Goal: Task Accomplishment & Management: Manage account settings

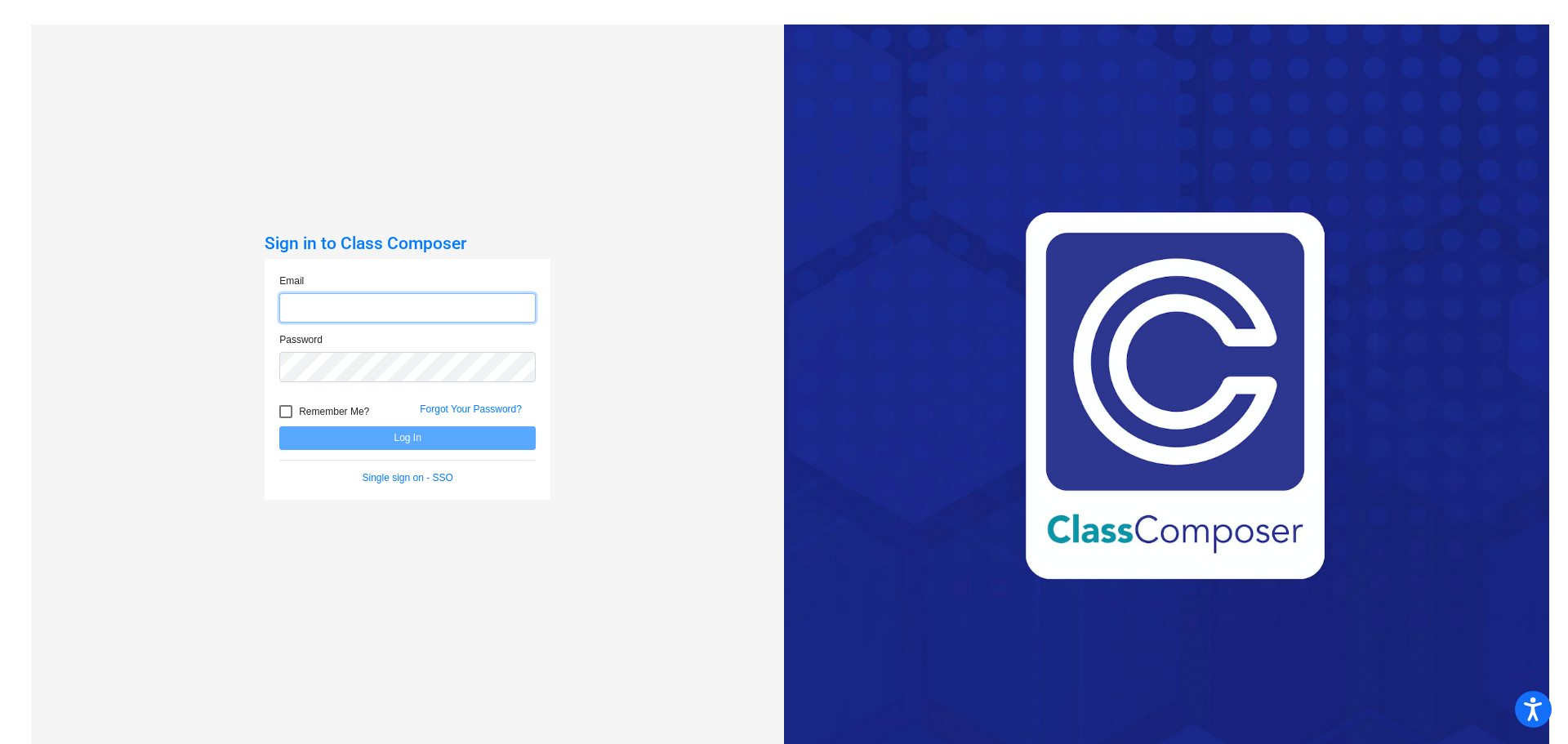
type input "[EMAIL_ADDRESS][PERSON_NAME][DOMAIN_NAME]"
click at [460, 440] on button "Log In" at bounding box center [408, 438] width 257 height 24
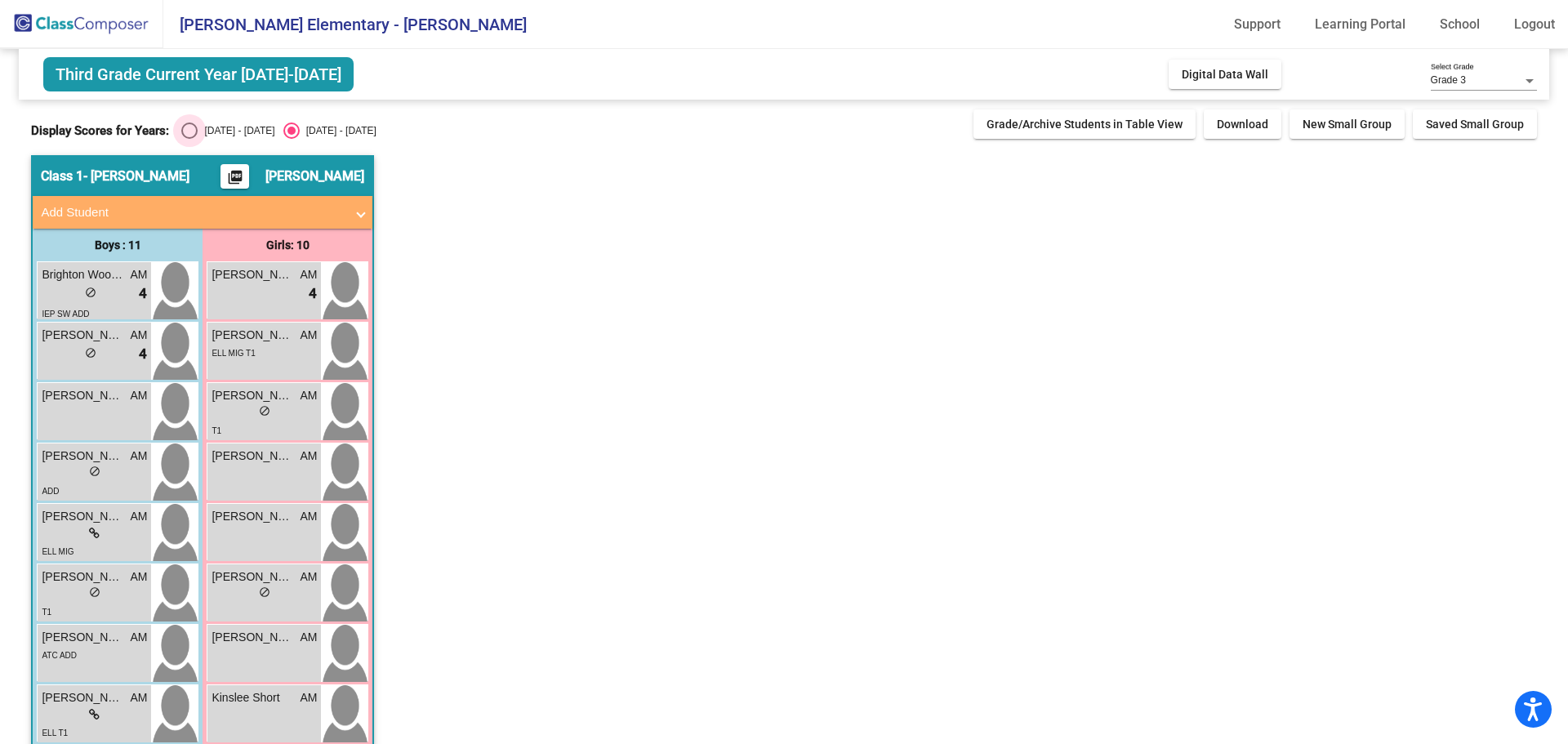
click at [238, 135] on div "[DATE] - [DATE]" at bounding box center [236, 130] width 77 height 14
click at [189, 138] on input "[DATE] - [DATE]" at bounding box center [188, 138] width 1 height 1
radio input "true"
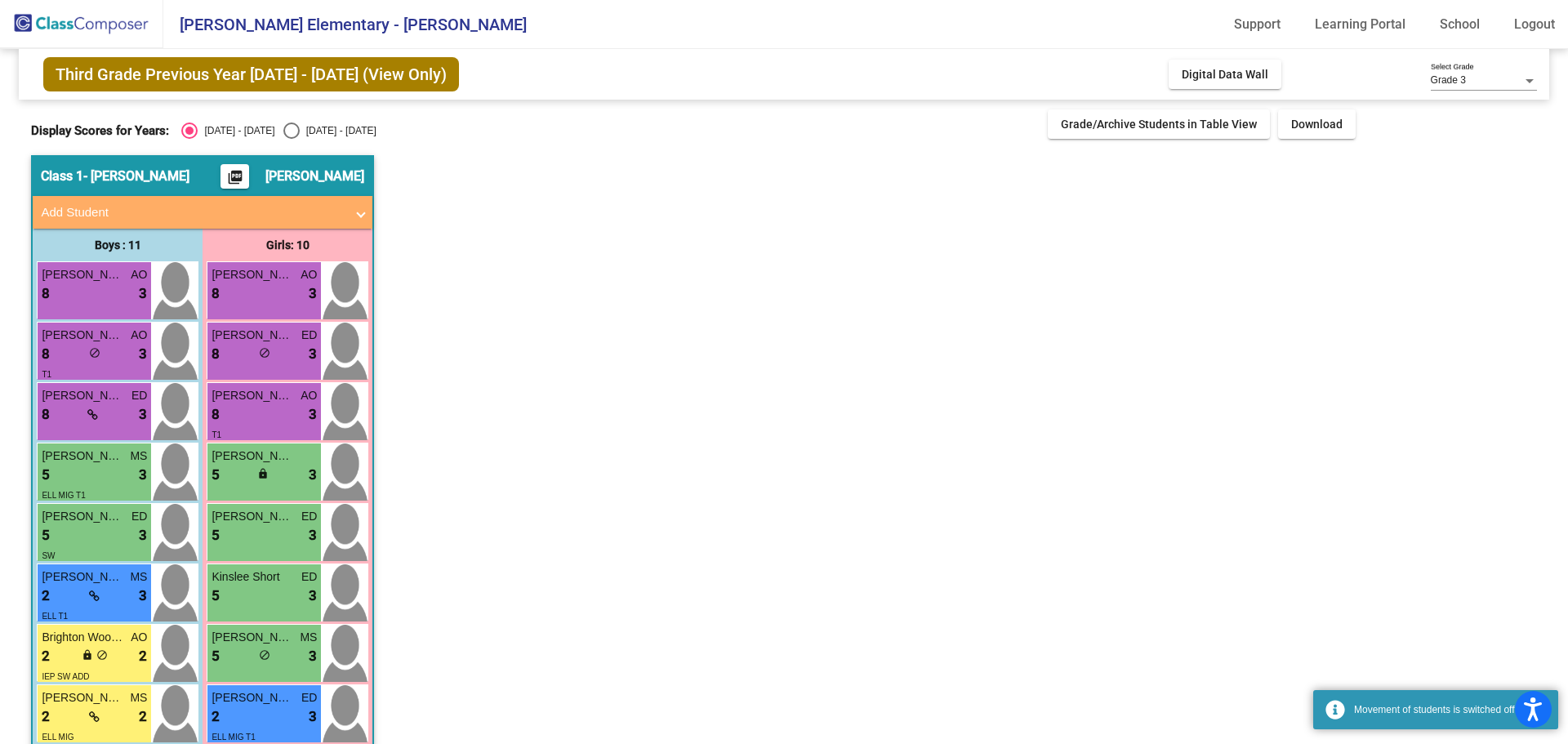
scroll to position [209, 0]
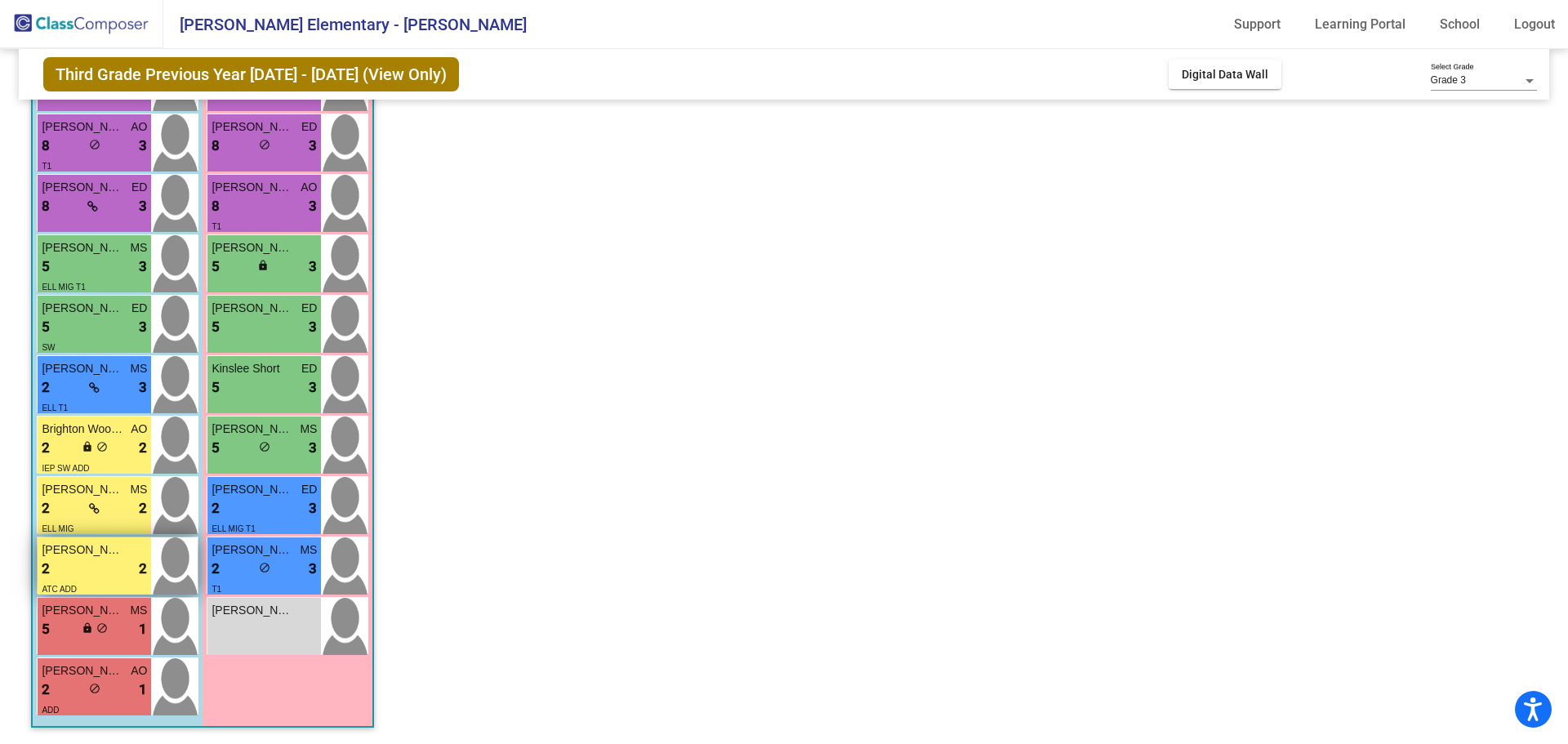
click at [99, 559] on div "2 lock do_not_disturb_alt 2" at bounding box center [94, 568] width 106 height 21
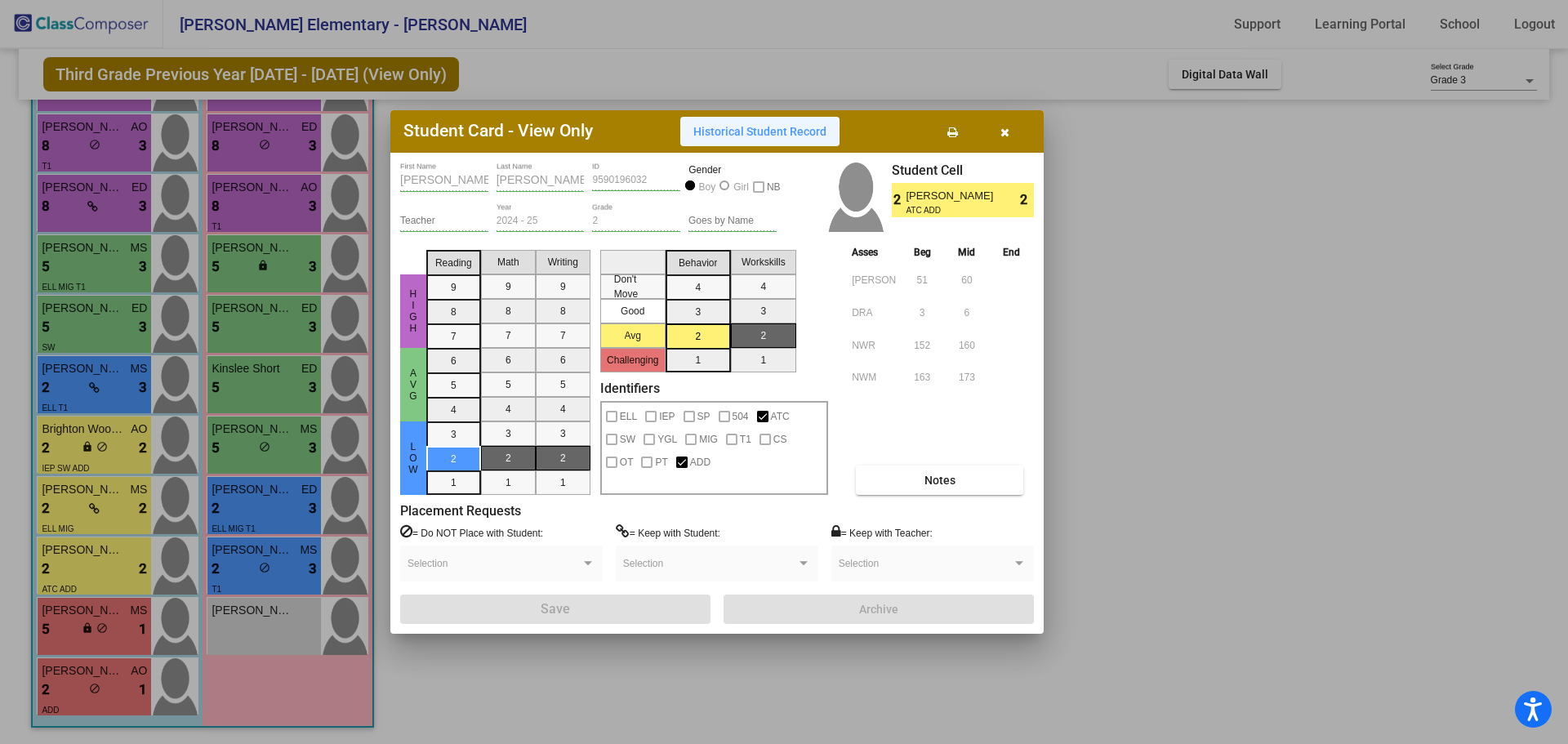
click at [760, 141] on button "Historical Student Record" at bounding box center [760, 131] width 160 height 30
click at [1004, 133] on icon "button" at bounding box center [1004, 133] width 9 height 12
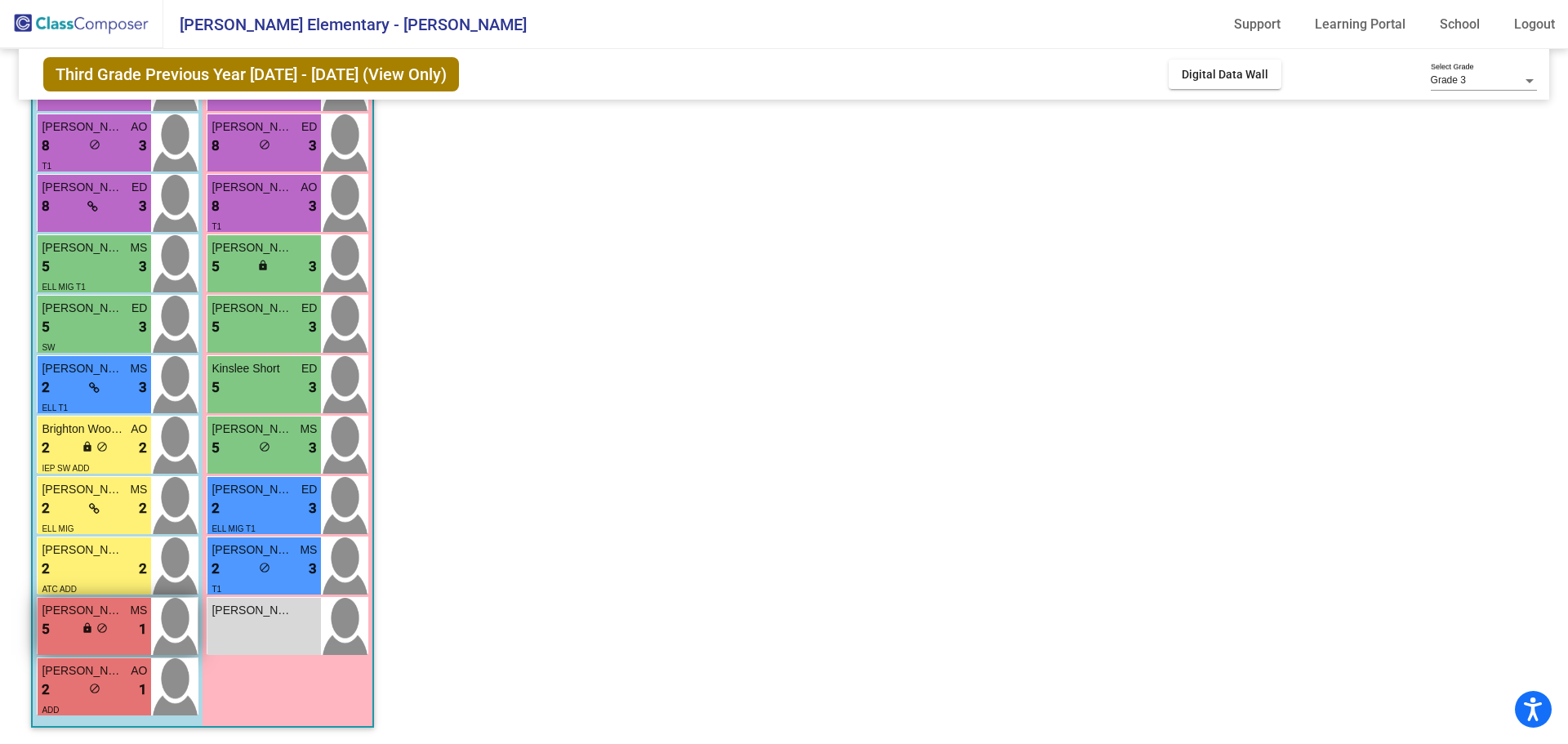
click at [68, 622] on div "5 lock do_not_disturb_alt 1" at bounding box center [94, 629] width 106 height 21
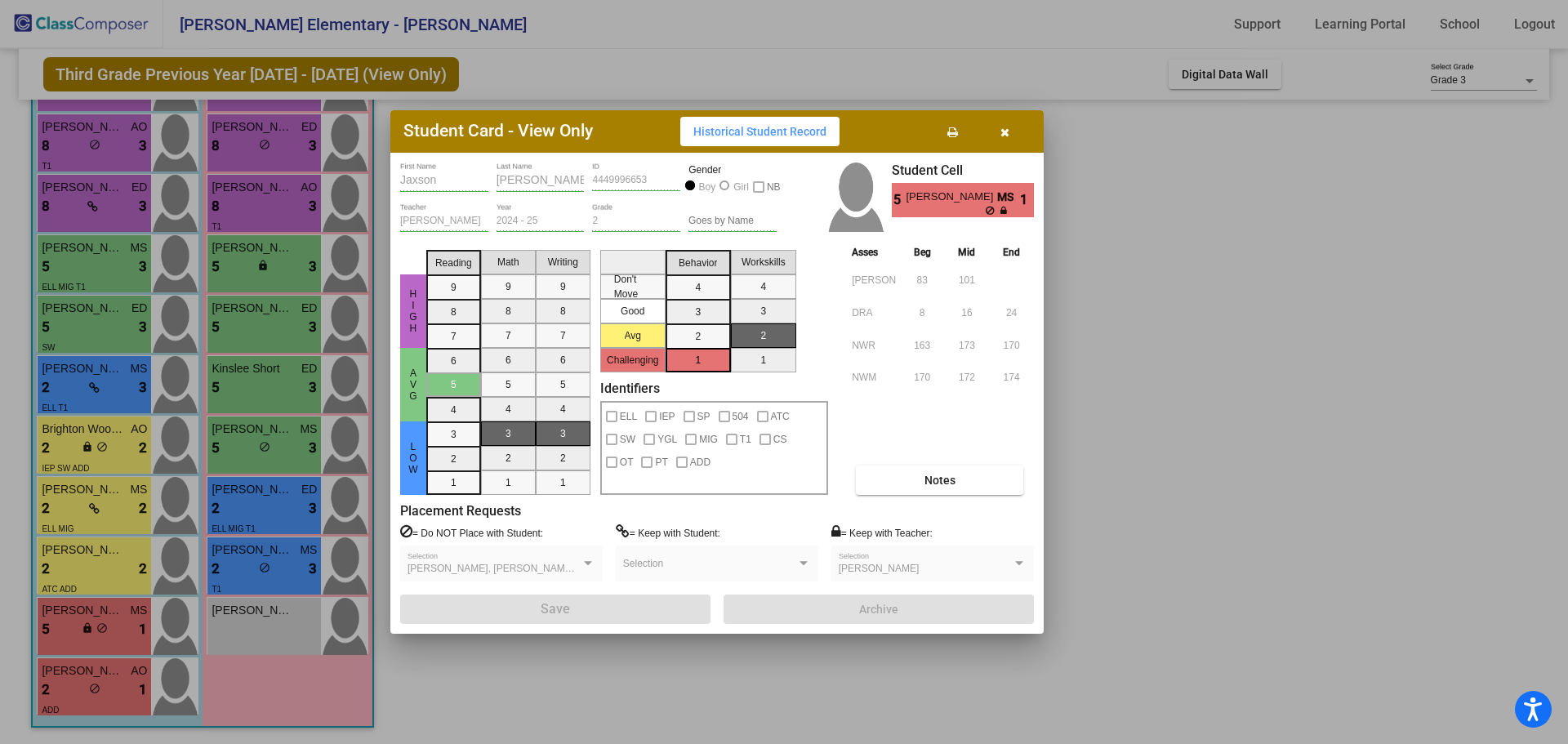
click at [94, 680] on div at bounding box center [784, 372] width 1568 height 744
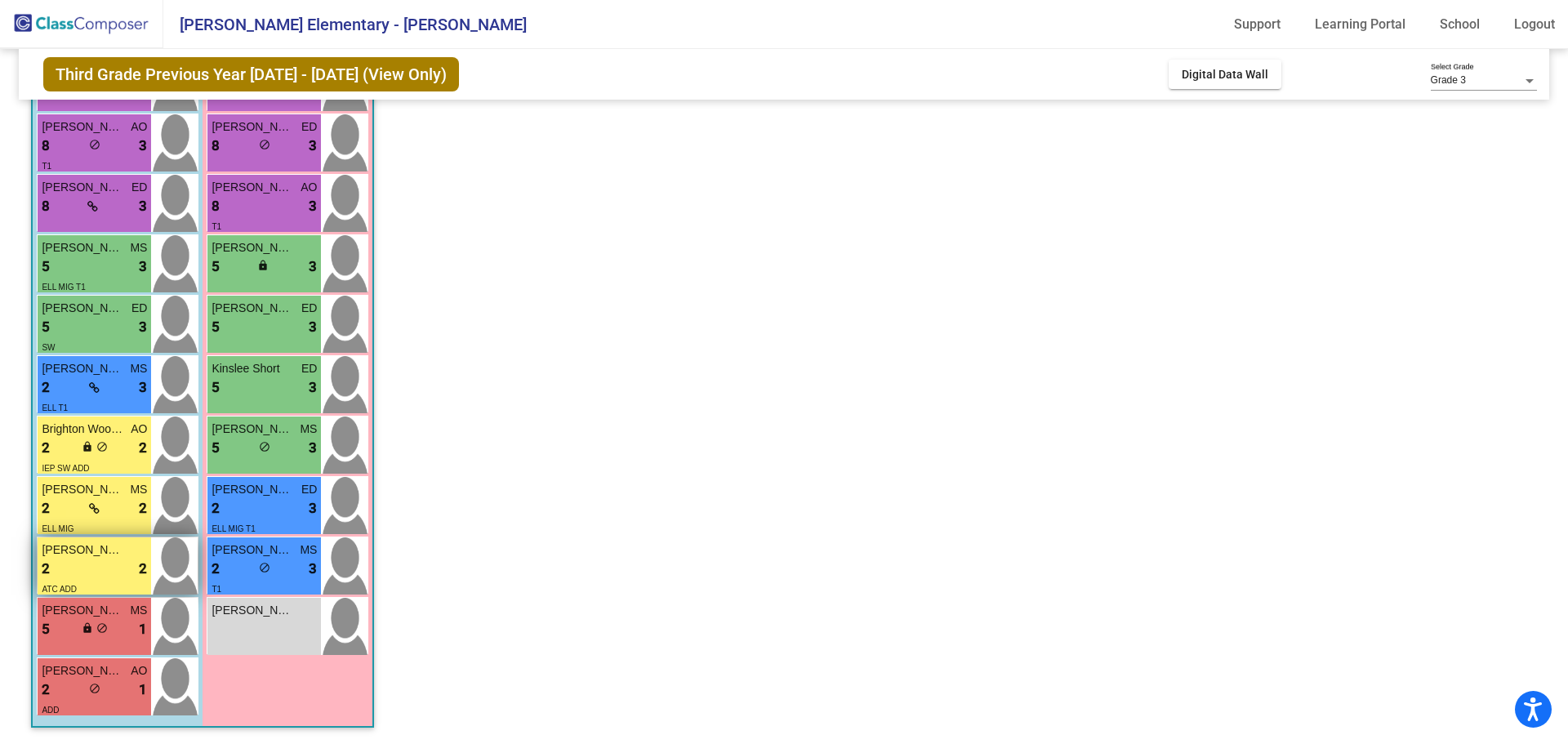
click at [99, 575] on div "2 lock do_not_disturb_alt 2" at bounding box center [94, 568] width 106 height 21
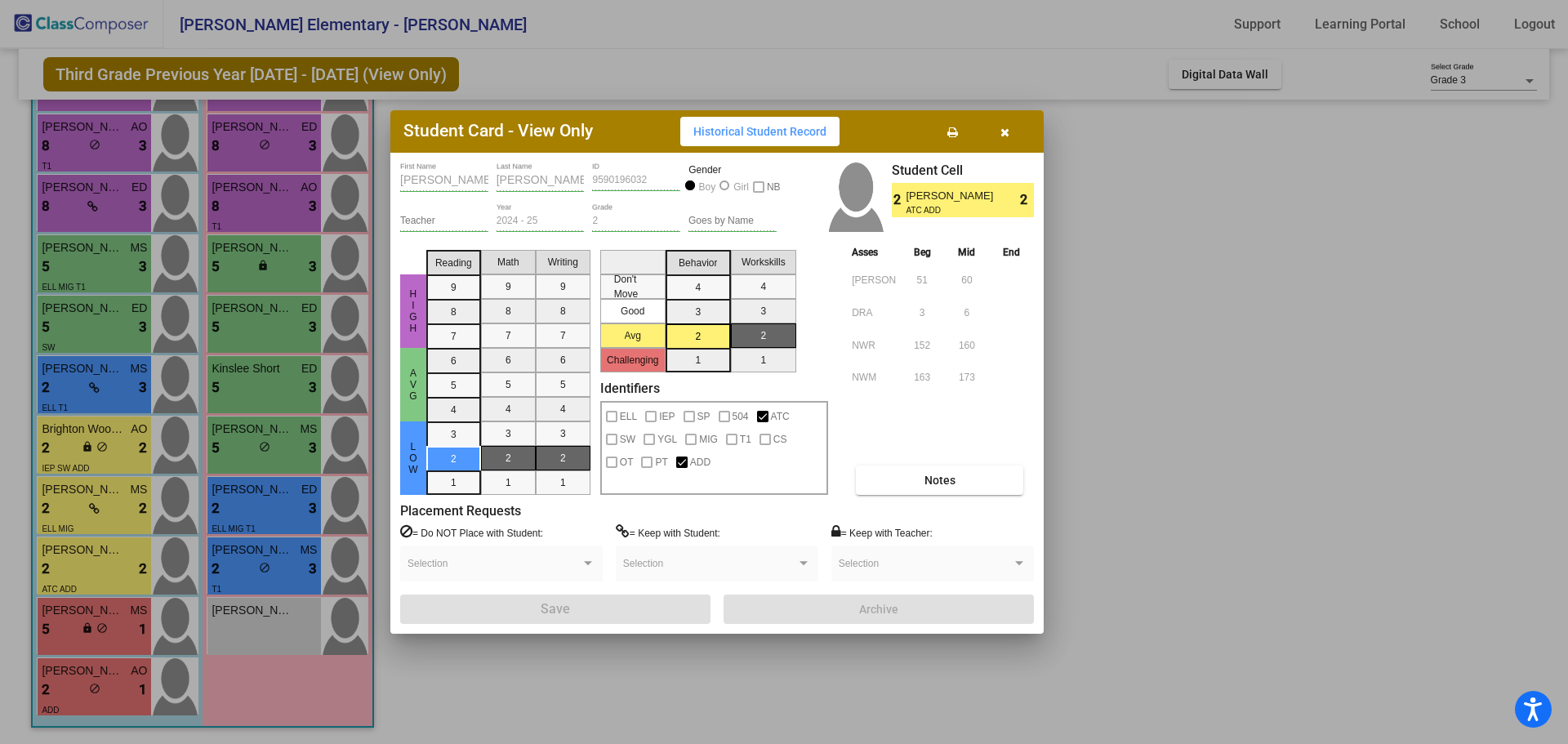
click at [102, 618] on div at bounding box center [784, 372] width 1568 height 744
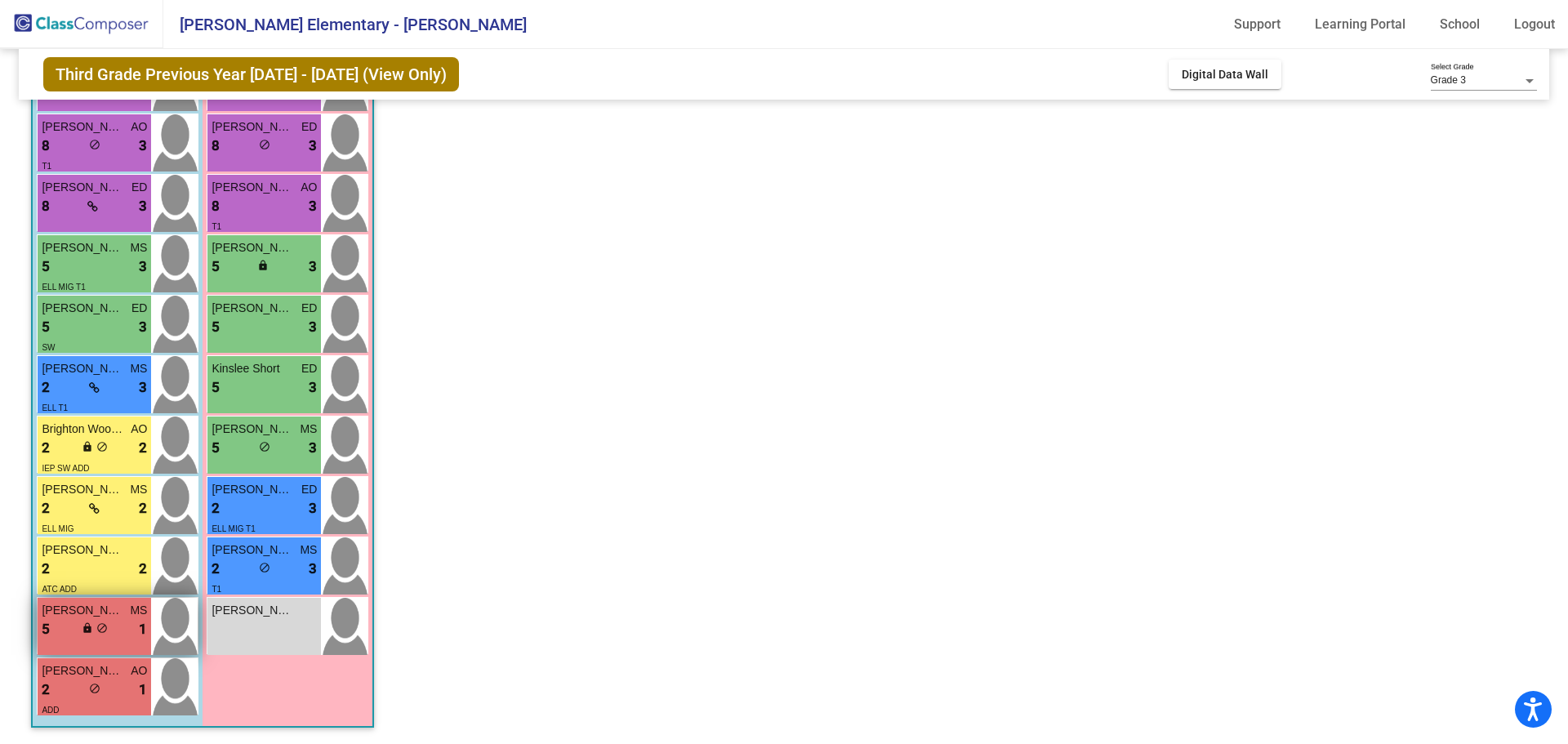
click at [105, 626] on span "do_not_disturb_alt" at bounding box center [102, 628] width 12 height 12
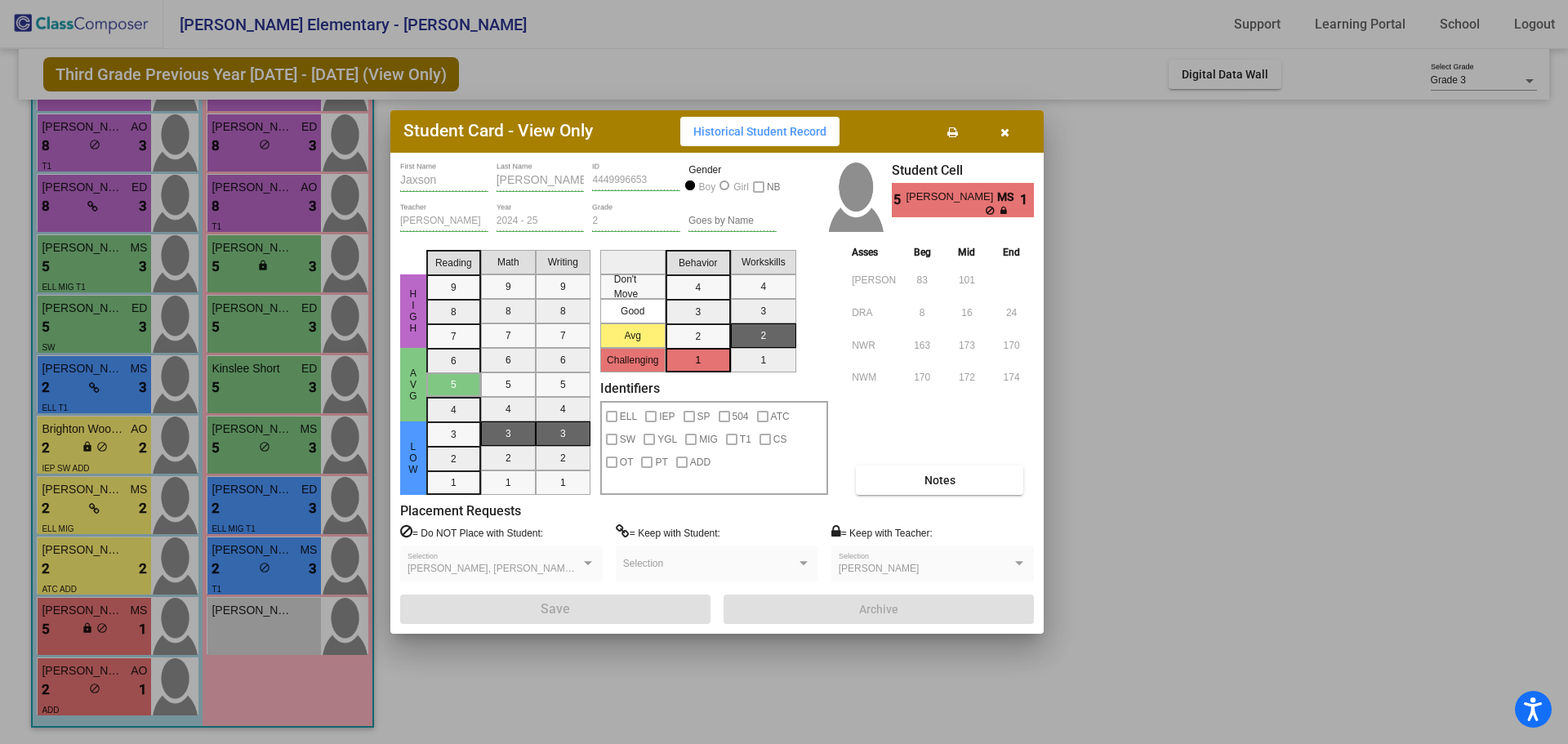
click at [84, 682] on div at bounding box center [784, 372] width 1568 height 744
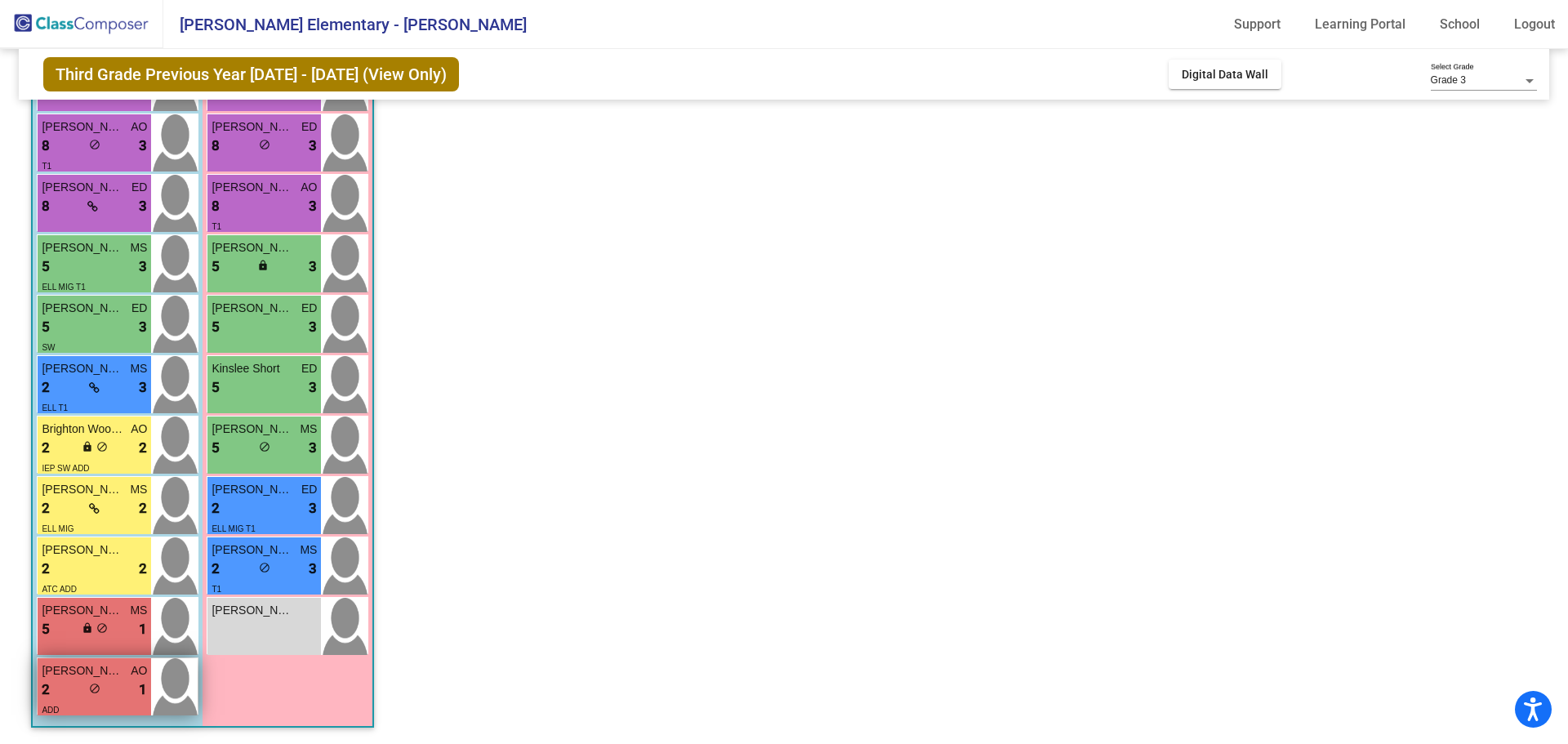
click at [83, 691] on div "2 lock do_not_disturb_alt 1" at bounding box center [94, 689] width 106 height 21
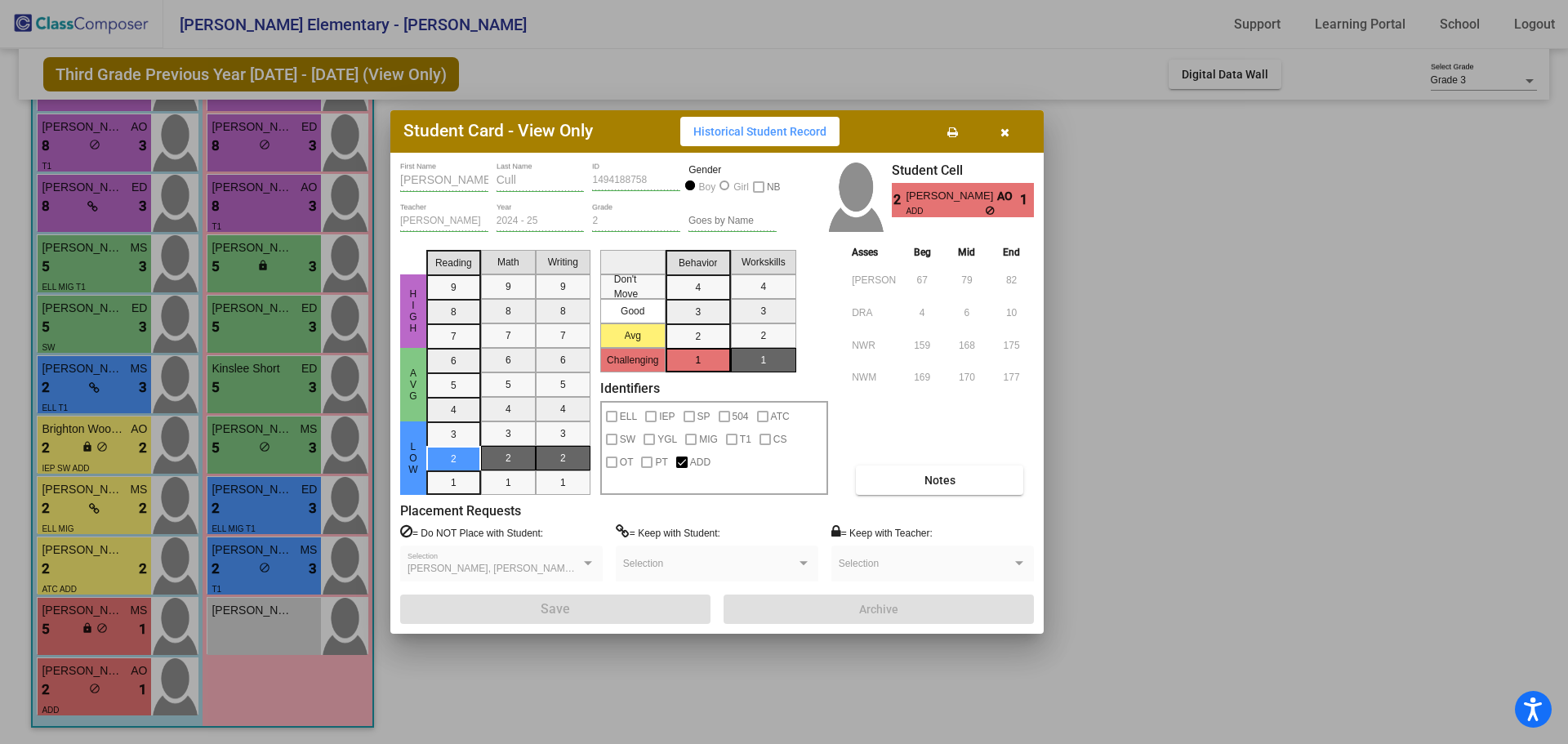
click at [1000, 127] on icon "button" at bounding box center [1004, 133] width 9 height 12
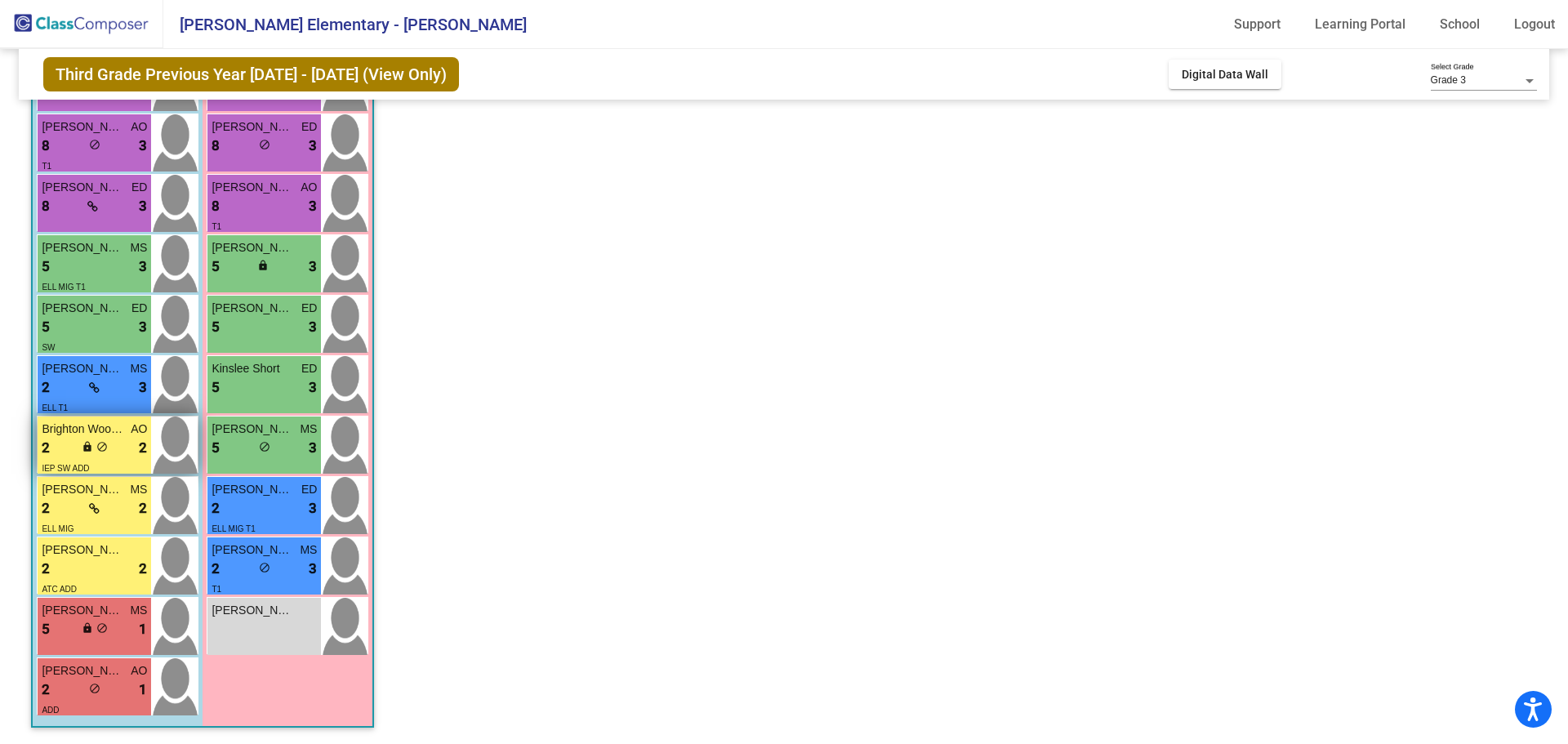
click at [63, 446] on div "2 lock do_not_disturb_alt 2" at bounding box center [94, 448] width 106 height 21
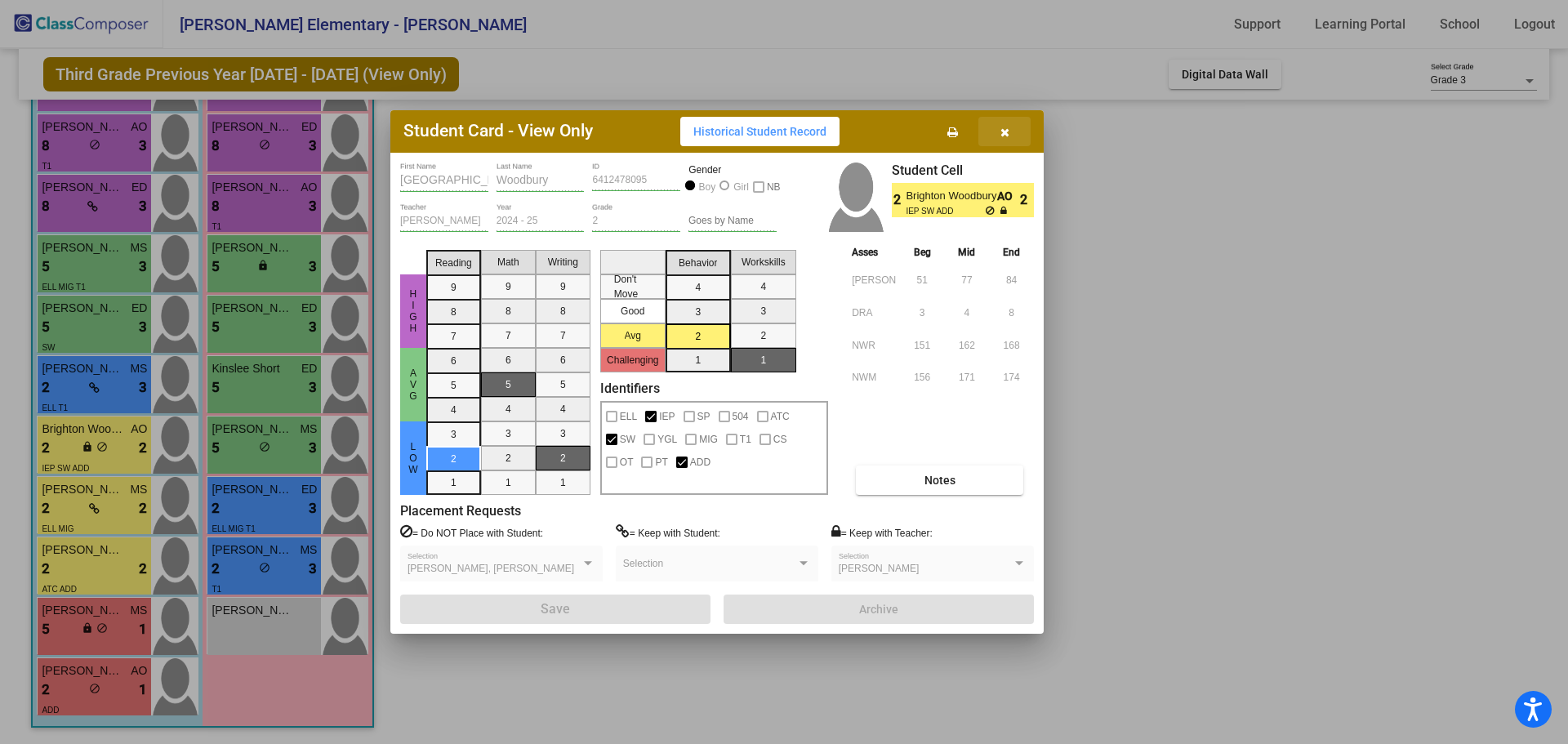
click at [1009, 131] on icon "button" at bounding box center [1004, 133] width 9 height 12
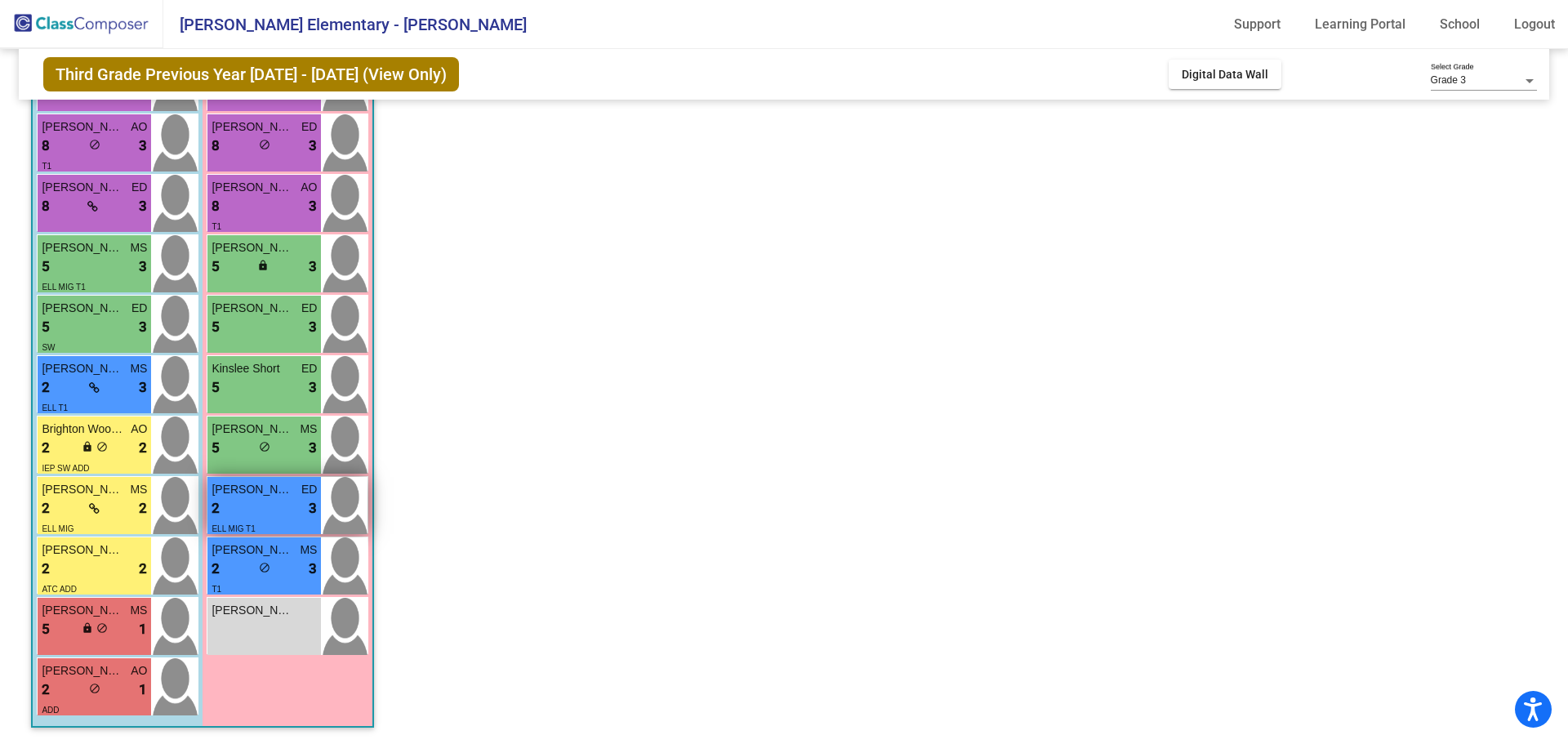
click at [267, 497] on span "[PERSON_NAME]" at bounding box center [252, 489] width 82 height 17
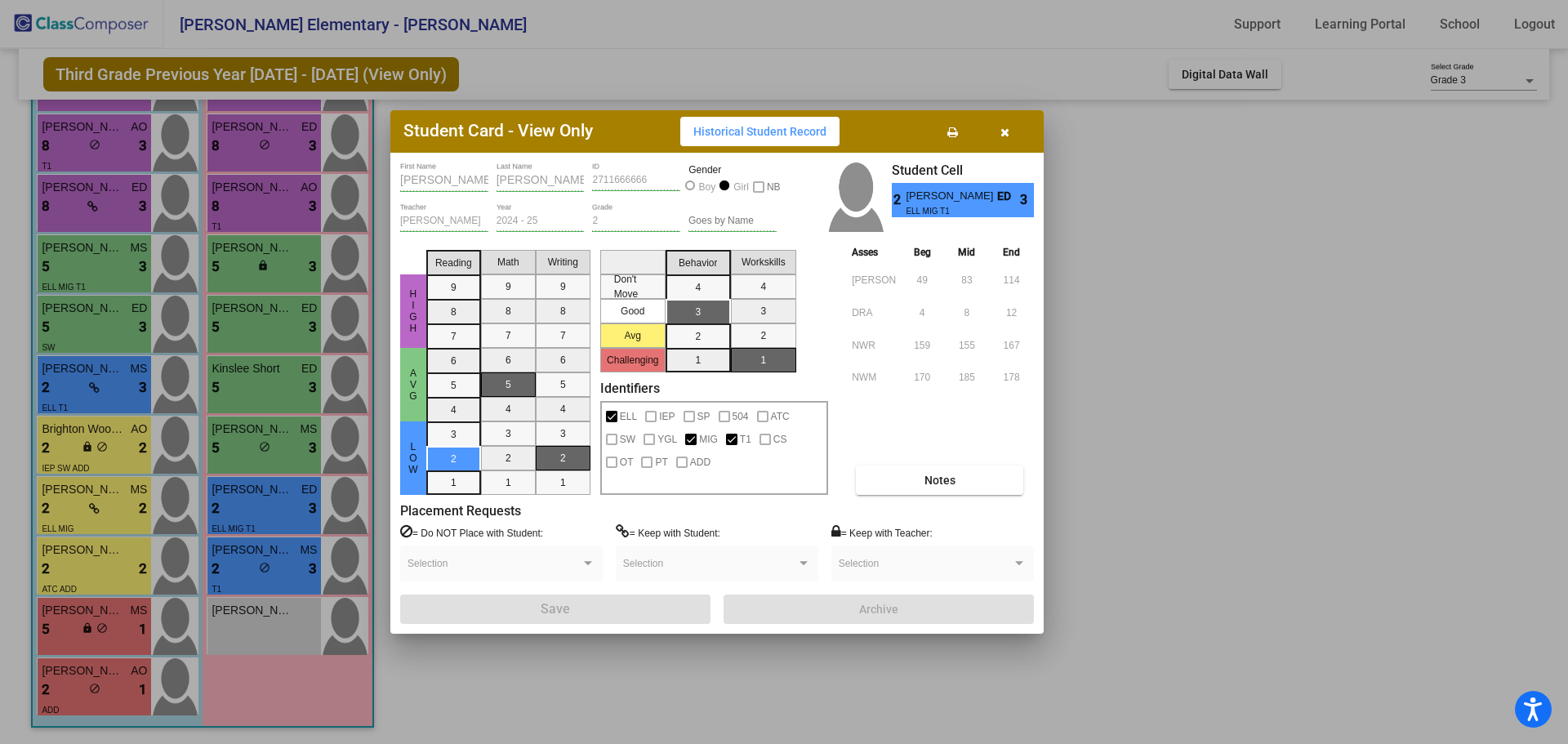
click at [1004, 136] on icon "button" at bounding box center [1004, 133] width 9 height 12
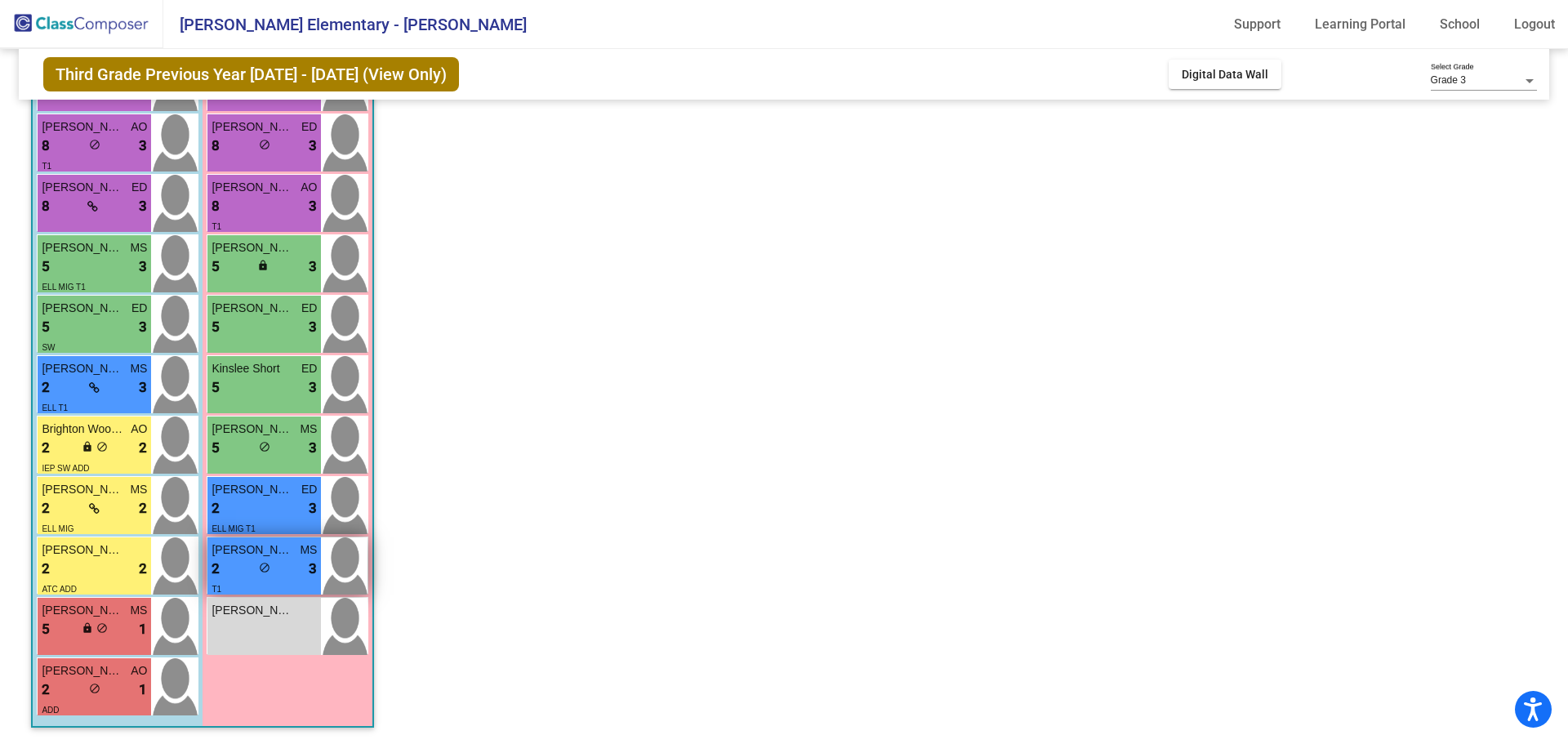
click at [287, 567] on div "2 lock do_not_disturb_alt 3" at bounding box center [264, 568] width 106 height 21
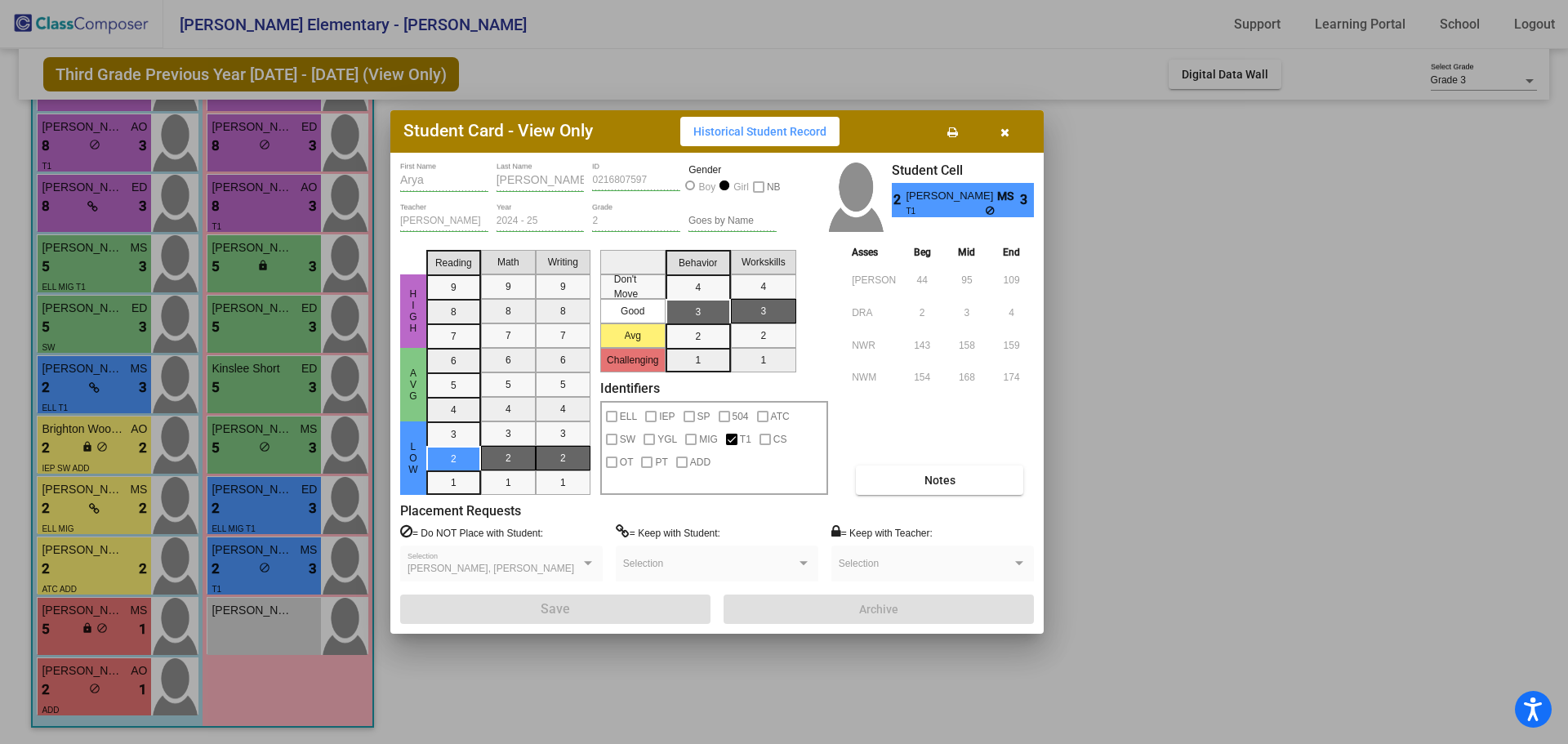
click at [1002, 129] on icon "button" at bounding box center [1004, 133] width 9 height 12
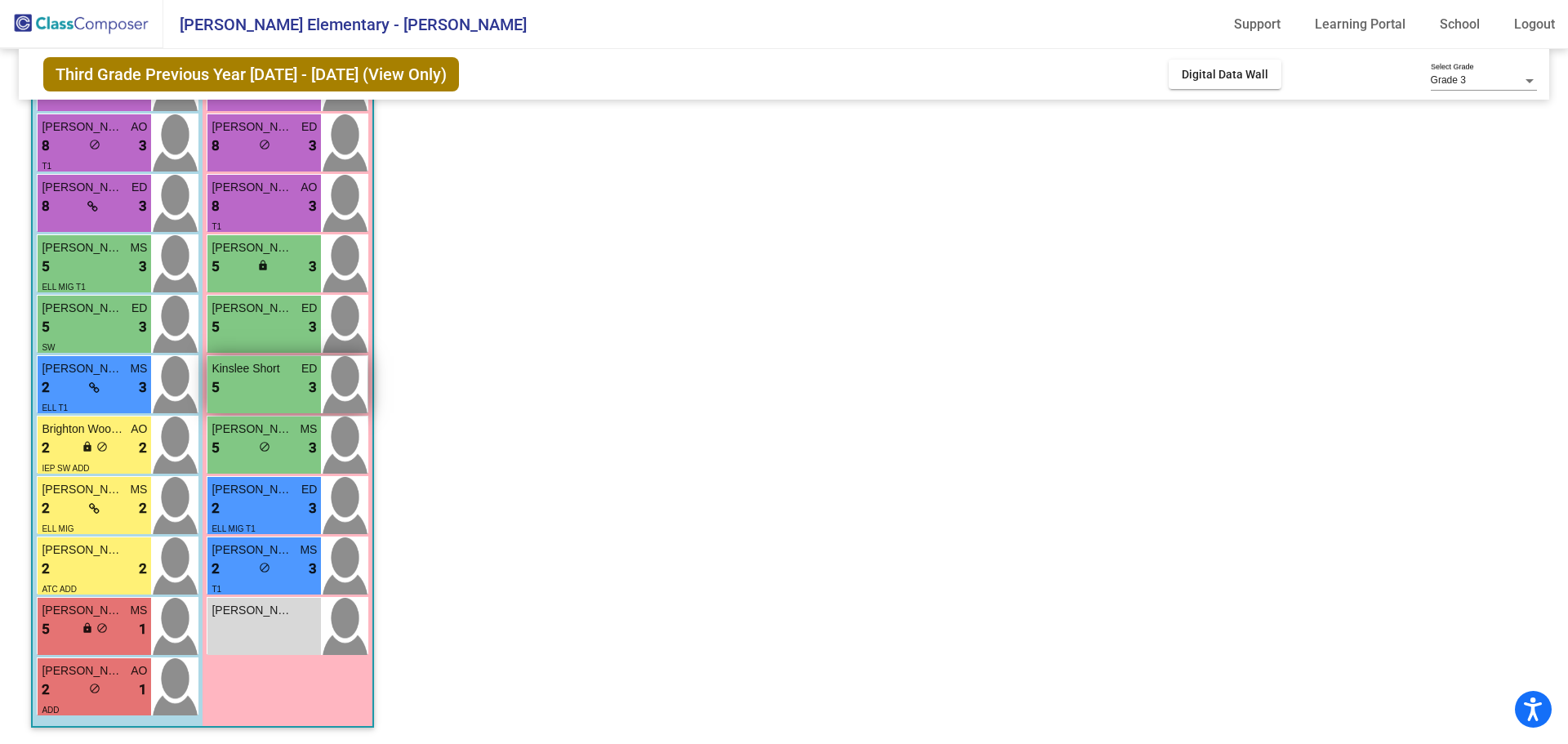
scroll to position [127, 0]
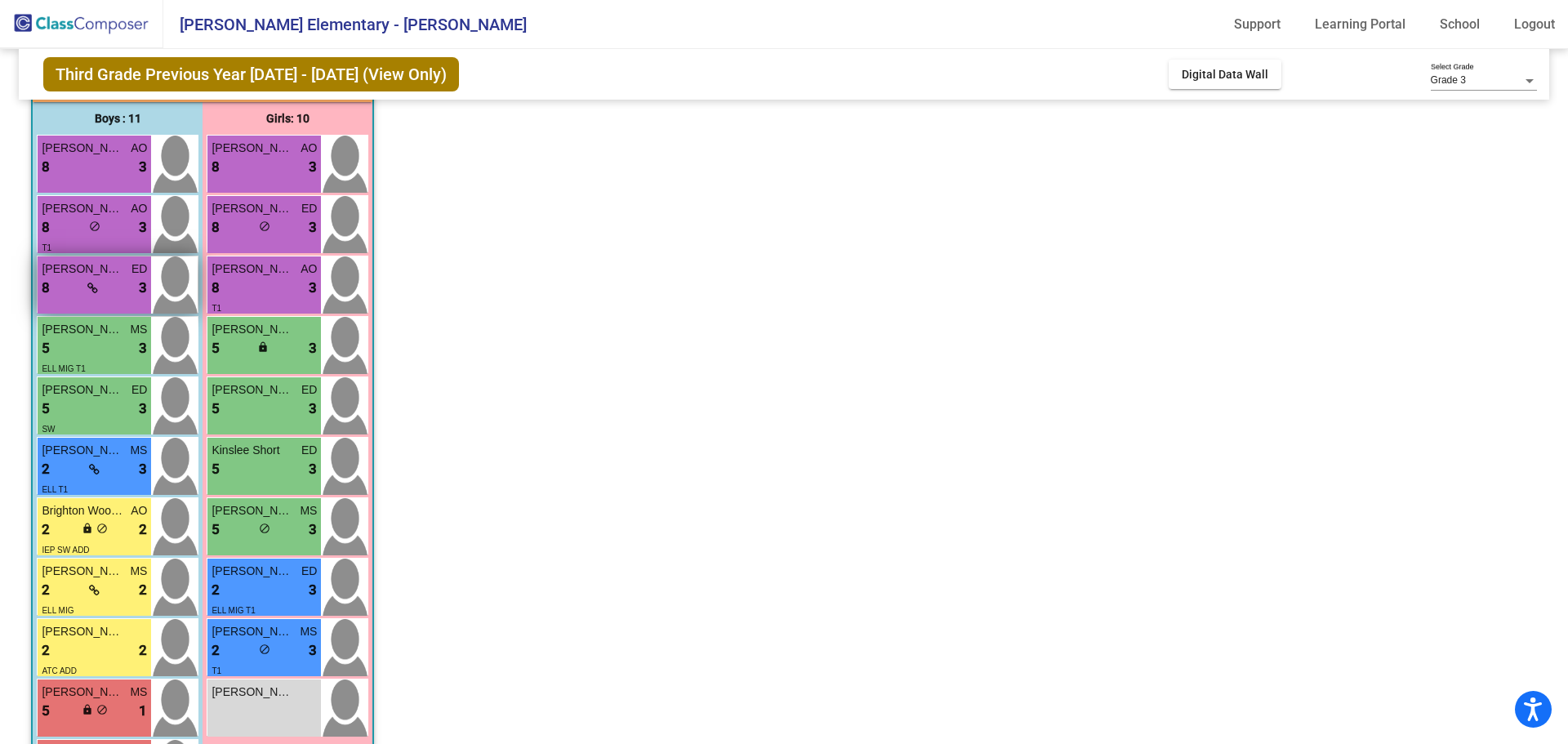
click at [105, 300] on div "[PERSON_NAME] ED 8 lock do_not_disturb_alt 3" at bounding box center [94, 285] width 113 height 57
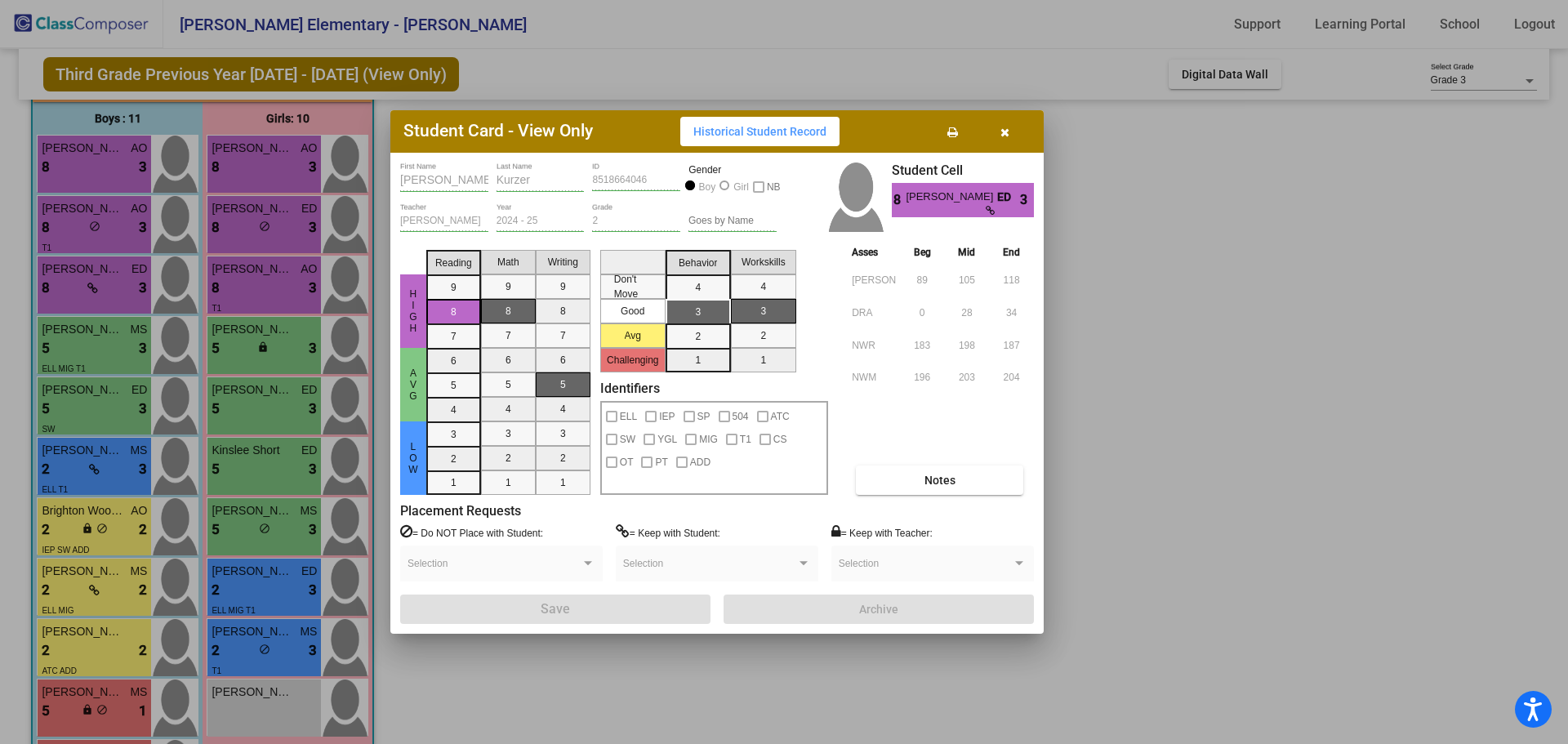
click at [724, 557] on div "Selection" at bounding box center [717, 567] width 188 height 30
click at [1008, 135] on icon "button" at bounding box center [1004, 133] width 9 height 12
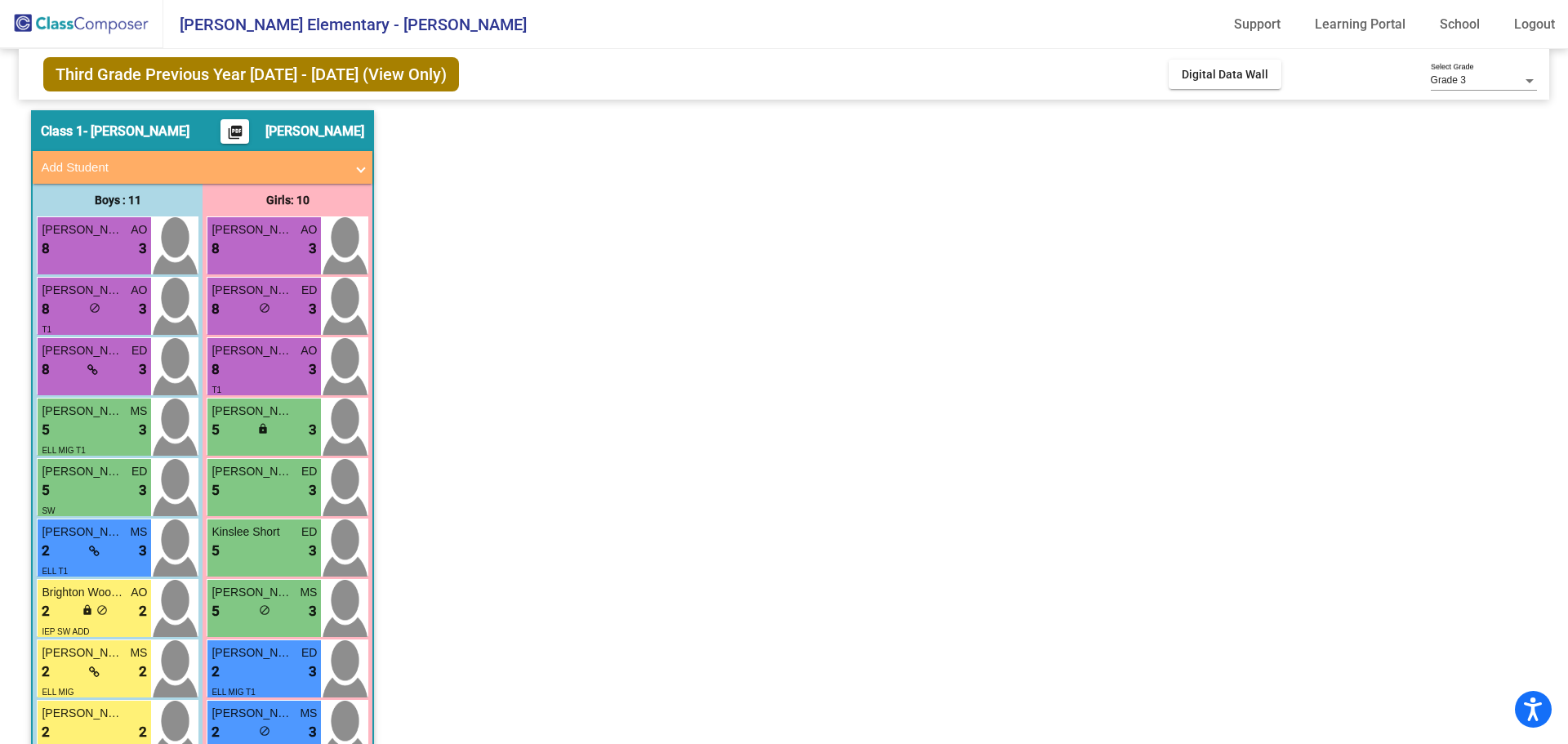
scroll to position [0, 0]
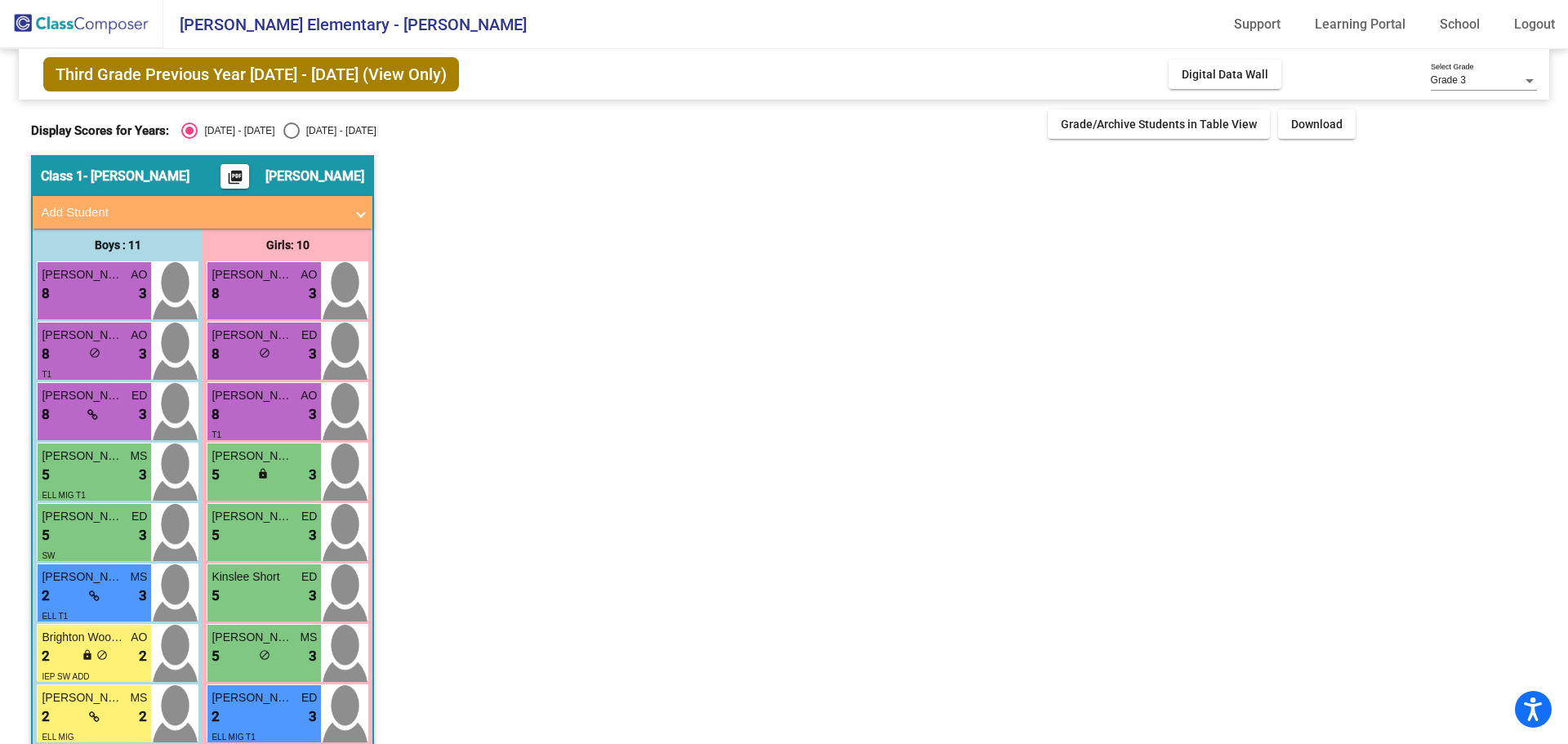
click at [283, 127] on div "Select an option" at bounding box center [291, 130] width 16 height 16
click at [291, 138] on input "[DATE] - [DATE]" at bounding box center [291, 138] width 1 height 1
radio input "true"
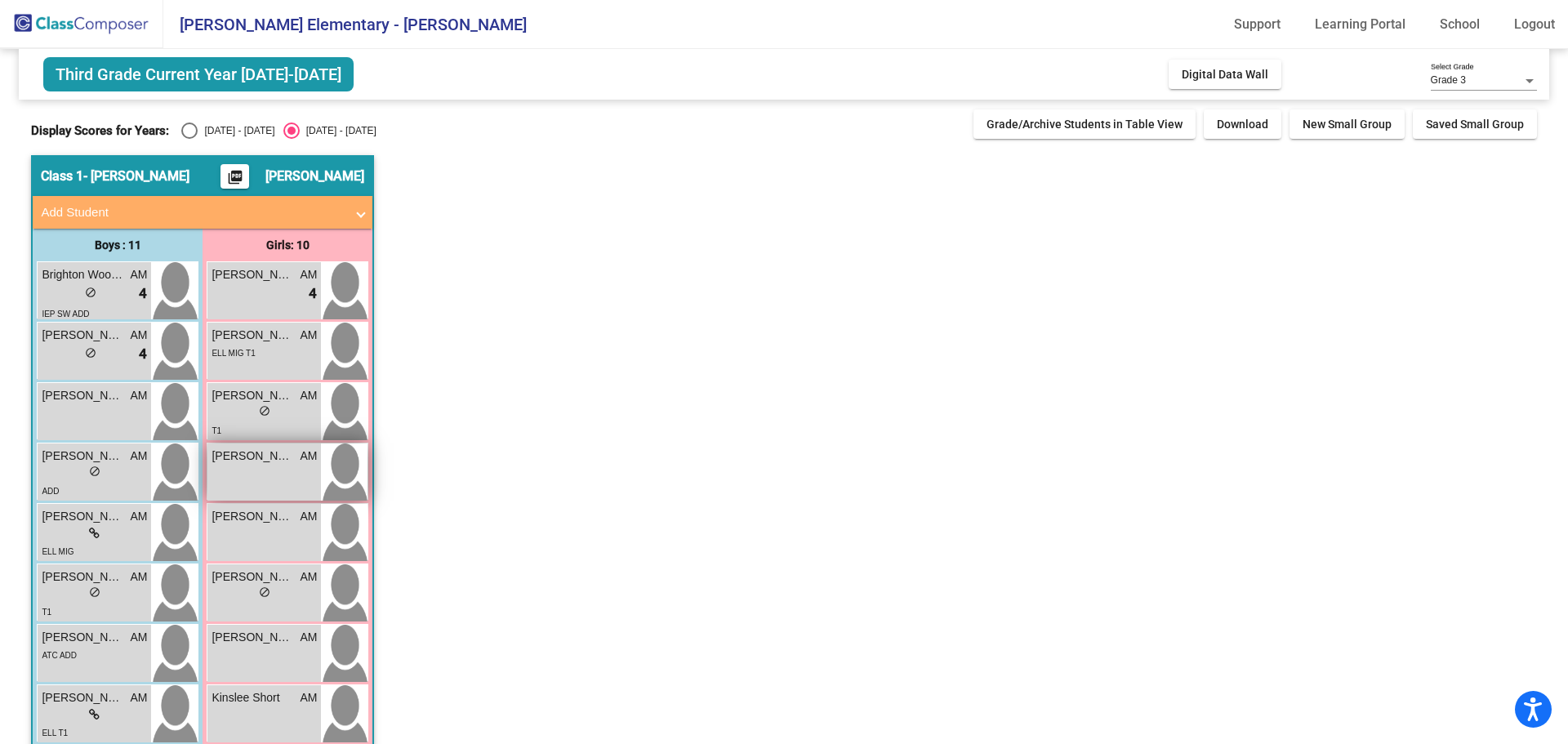
scroll to position [163, 0]
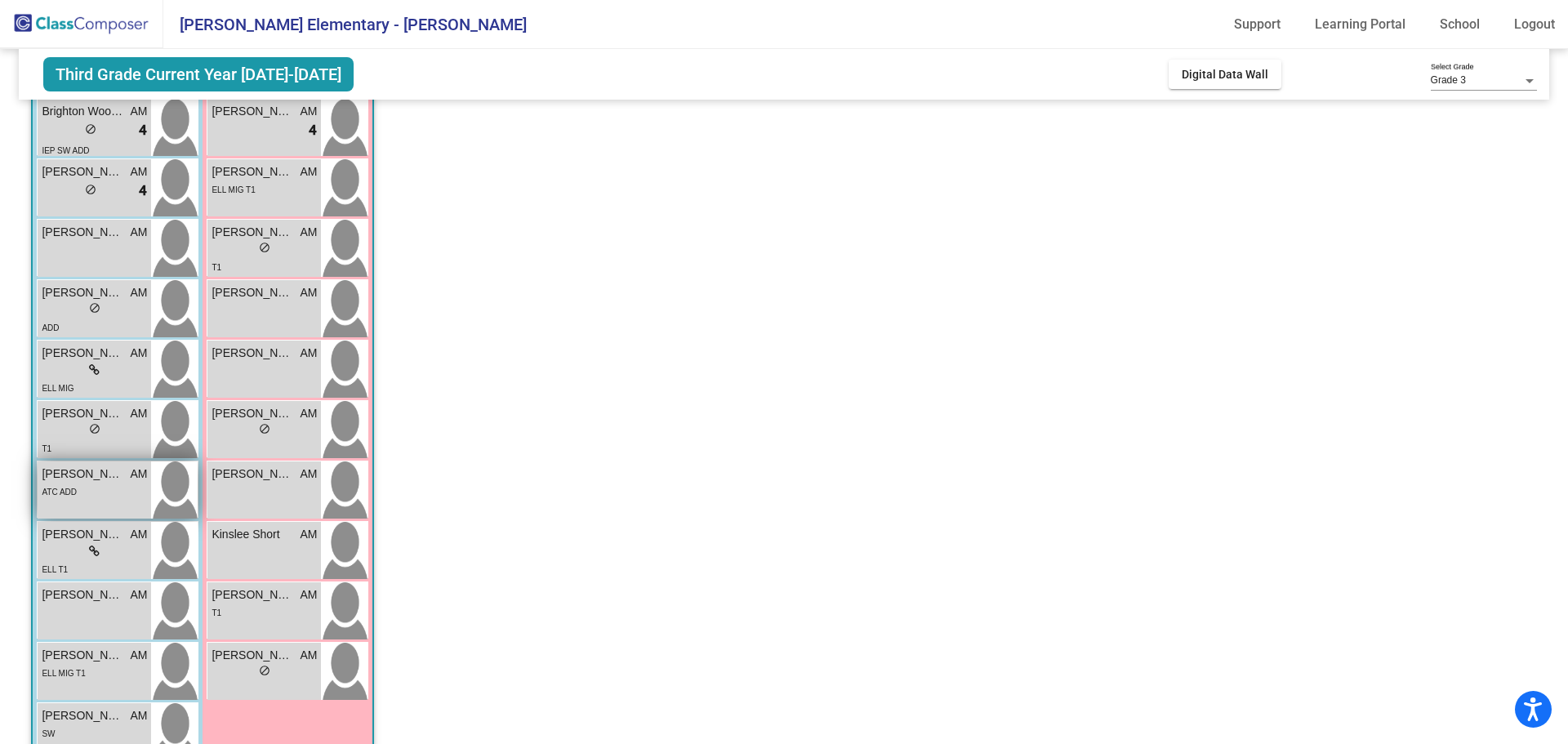
click at [92, 498] on div "ATC ADD" at bounding box center [94, 491] width 106 height 17
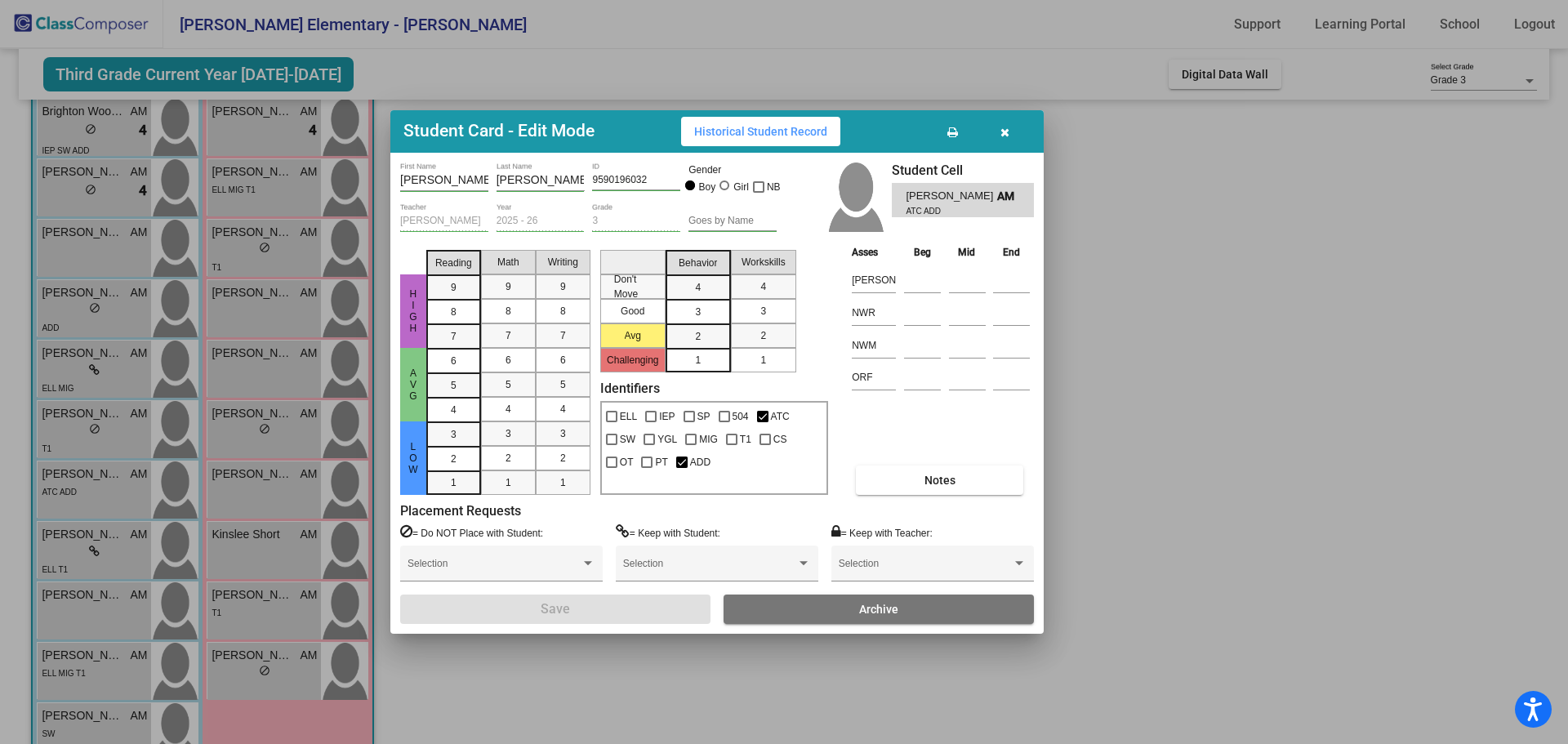
click at [1009, 133] on icon "button" at bounding box center [1004, 133] width 9 height 12
